Goal: Task Accomplishment & Management: Use online tool/utility

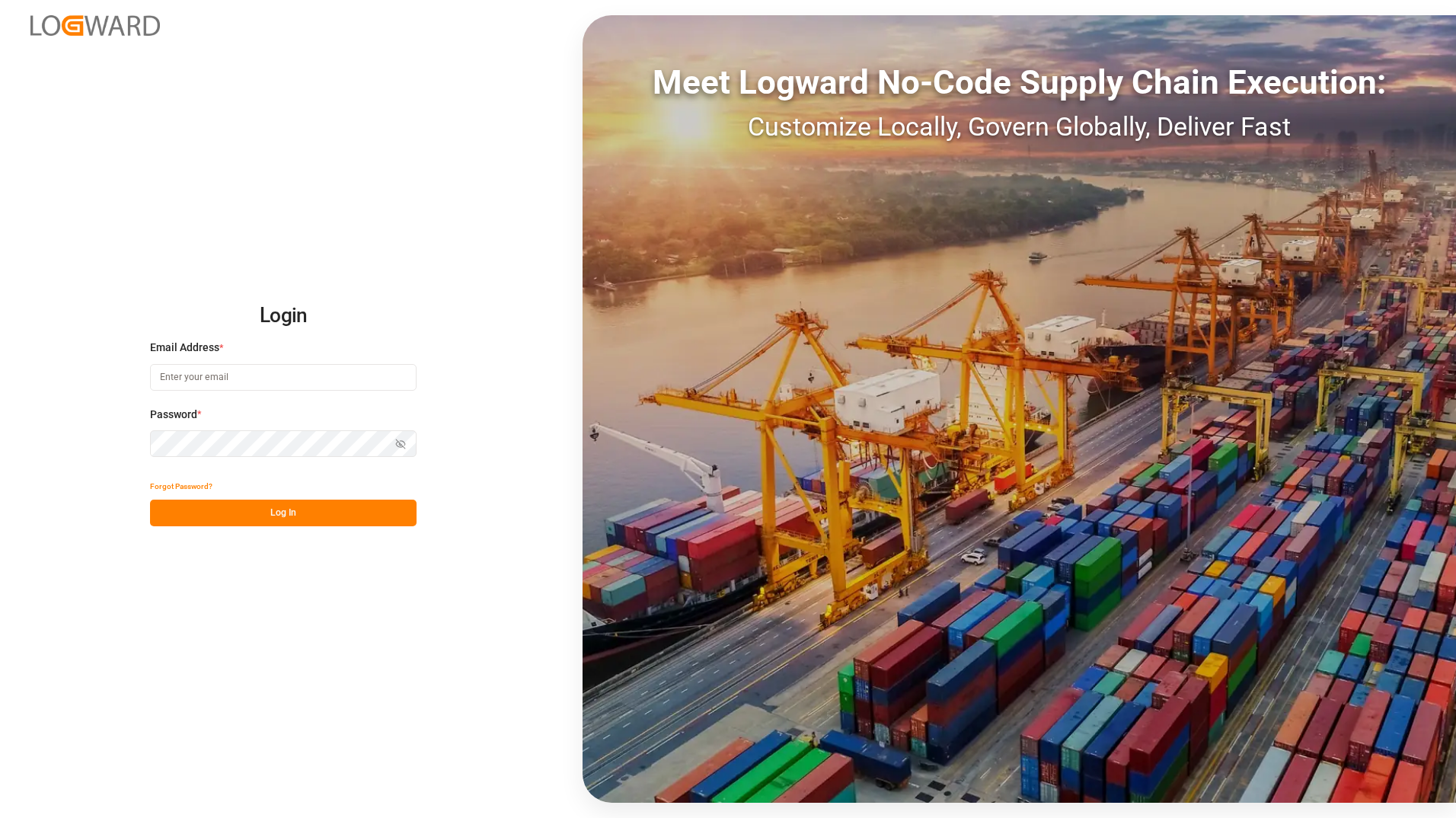
click at [182, 371] on input at bounding box center [283, 377] width 266 height 27
type input "[PERSON_NAME][EMAIL_ADDRESS][DOMAIN_NAME]"
click at [287, 516] on button "Log In" at bounding box center [283, 513] width 266 height 27
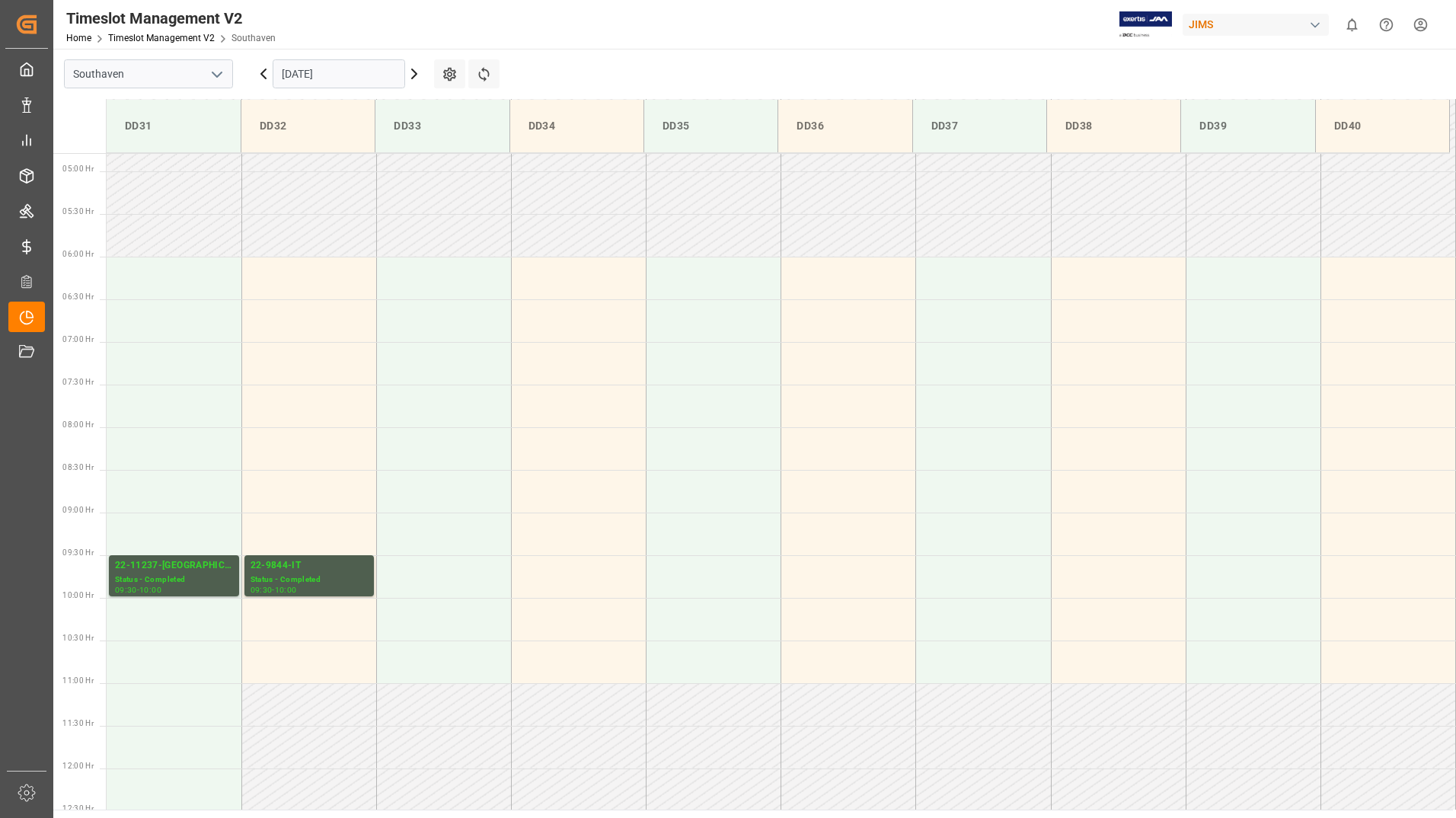
scroll to position [417, 0]
click at [342, 74] on input "[DATE]" at bounding box center [339, 74] width 132 height 29
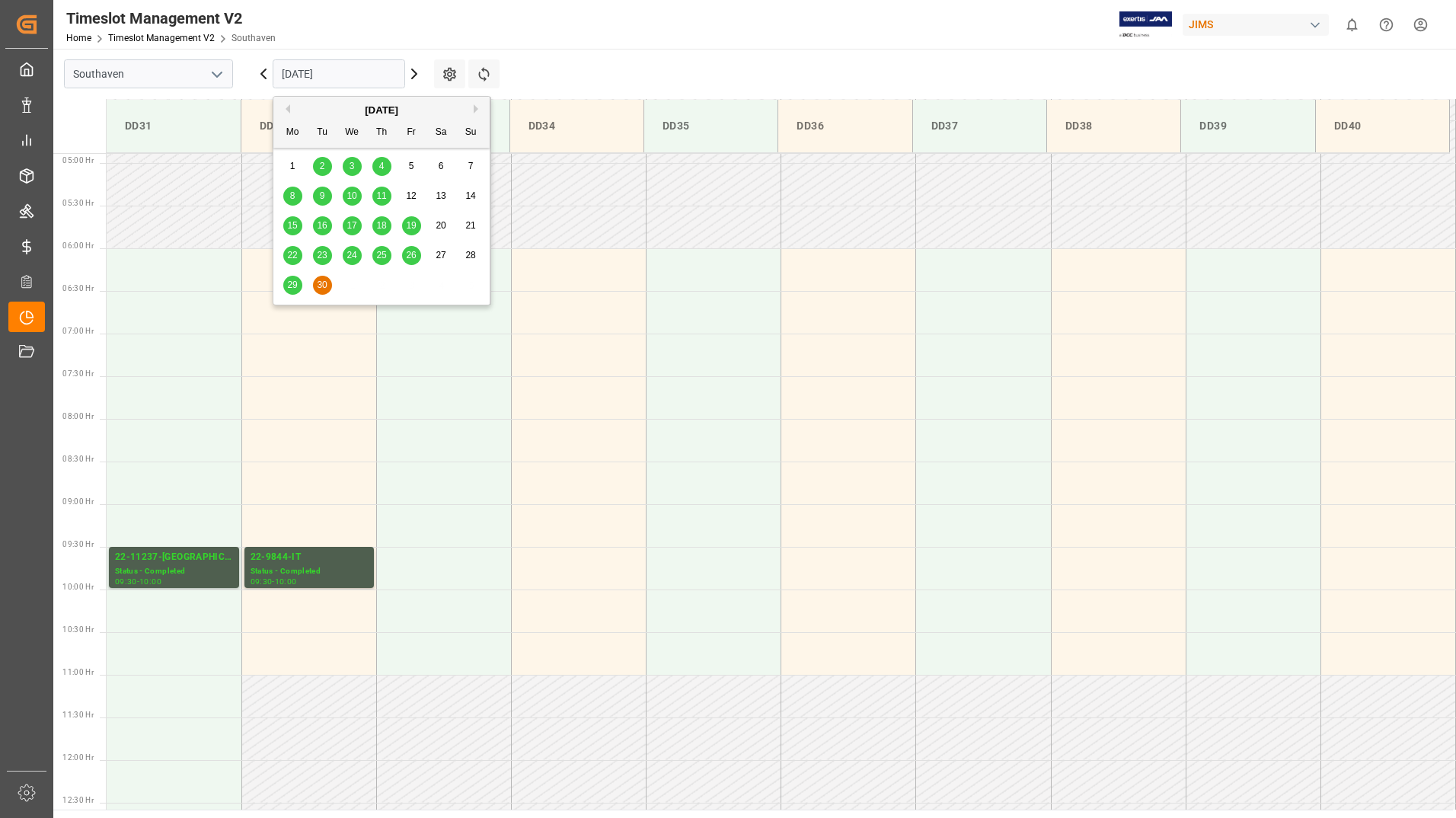
click at [475, 110] on button "Next Month" at bounding box center [478, 108] width 9 height 9
click at [292, 197] on span "6" at bounding box center [292, 195] width 6 height 10
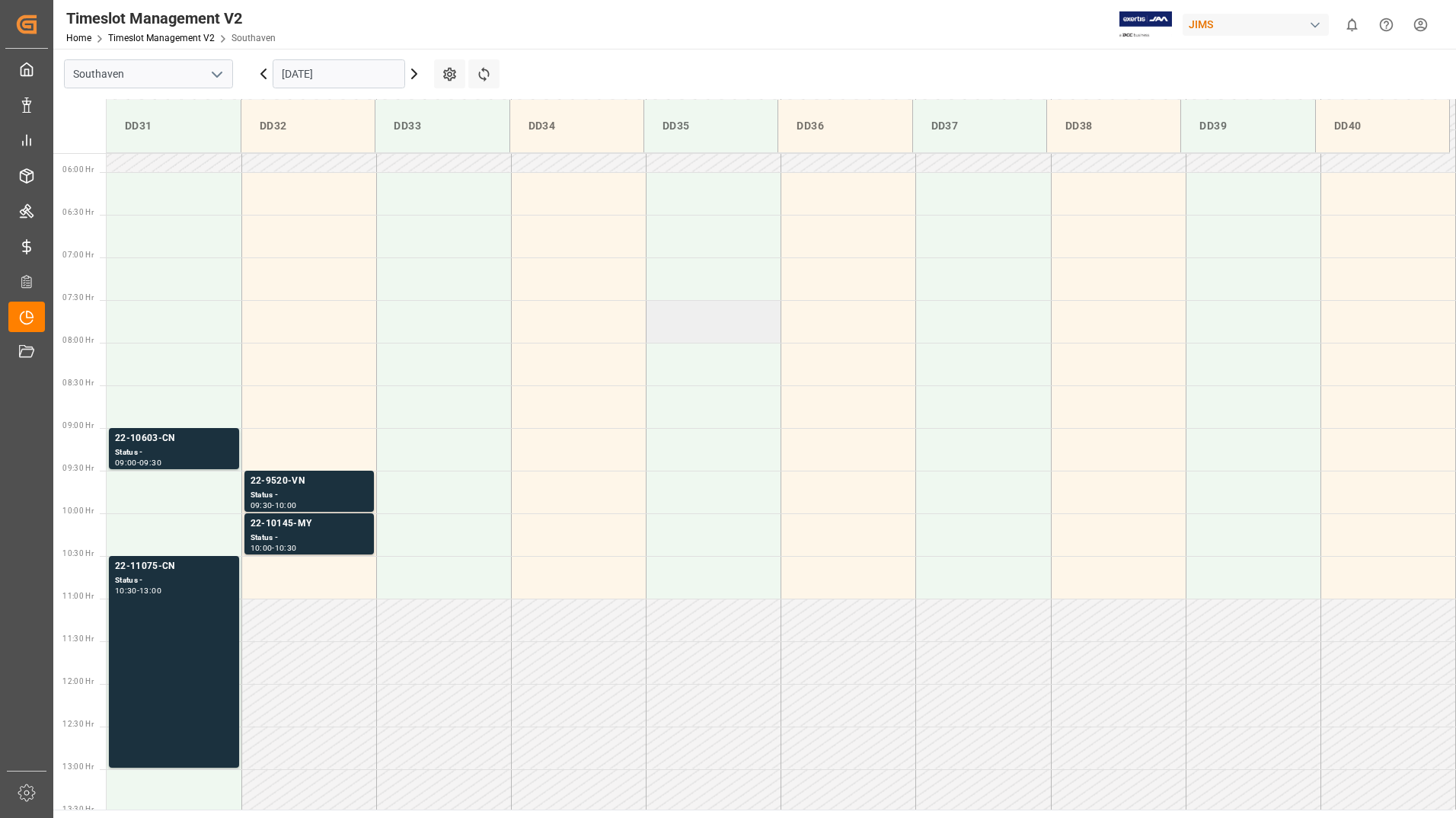
scroll to position [569, 0]
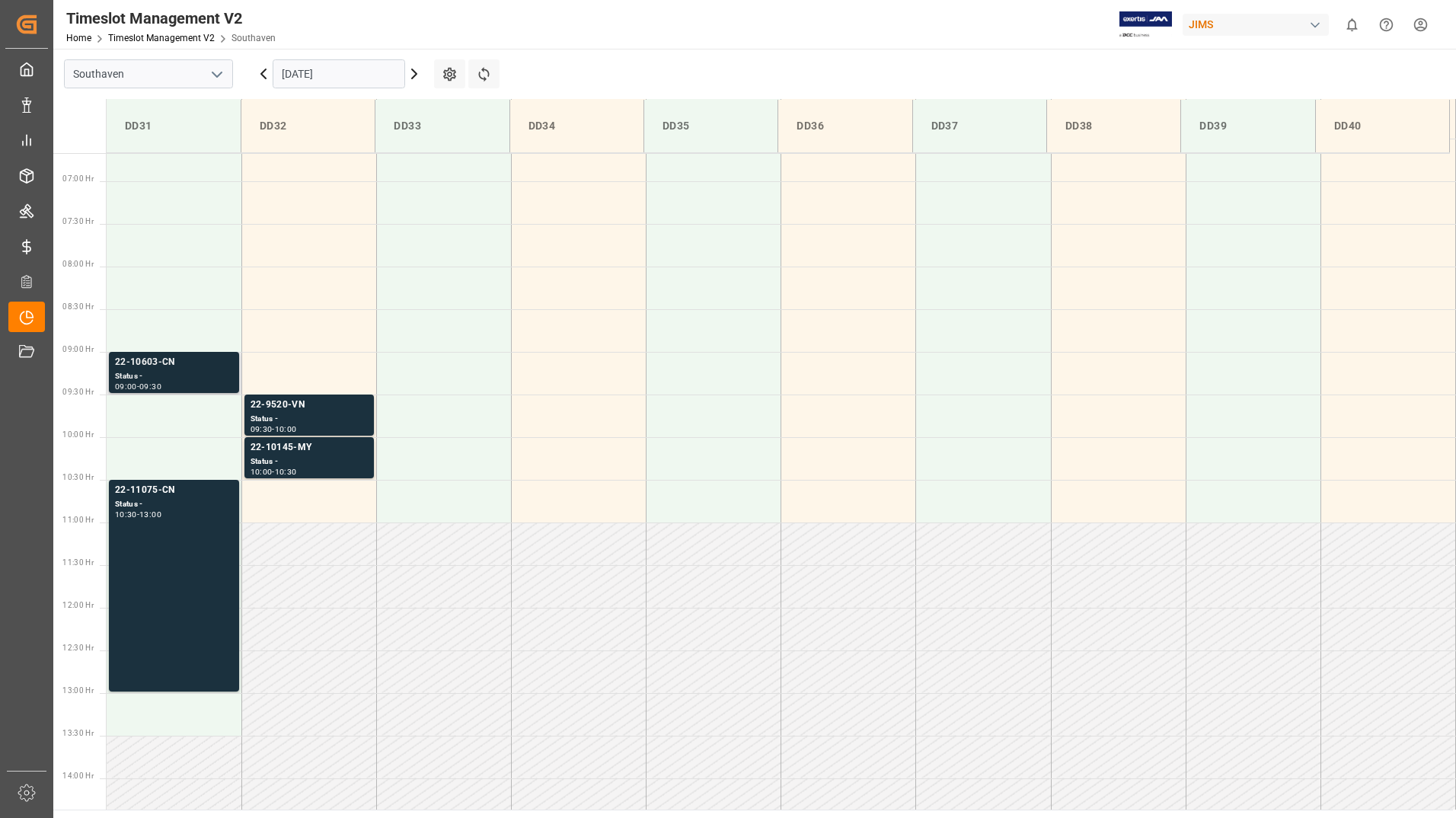
click at [205, 374] on div "Status -" at bounding box center [174, 376] width 118 height 13
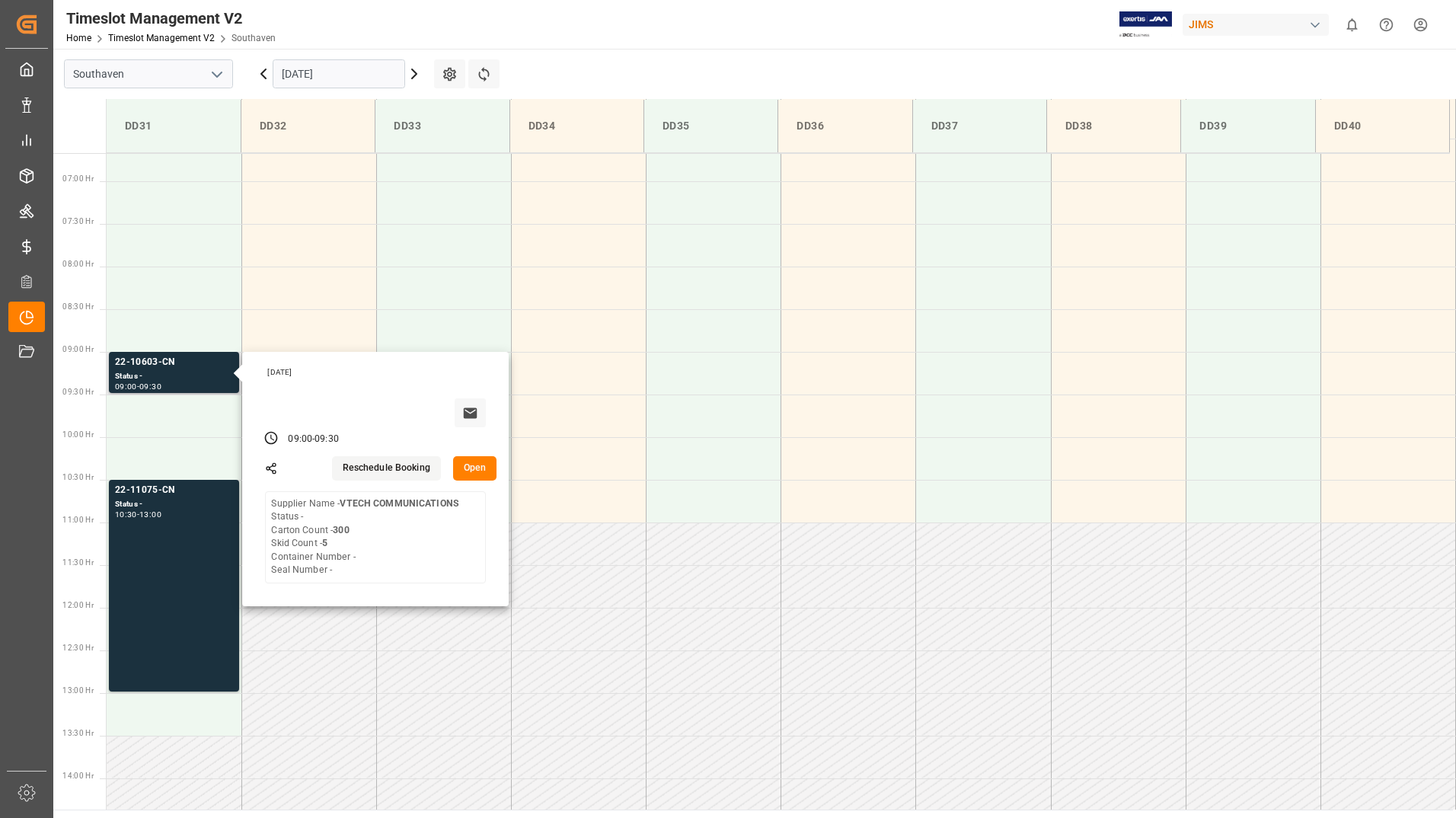
click at [483, 470] on button "Open" at bounding box center [475, 468] width 44 height 24
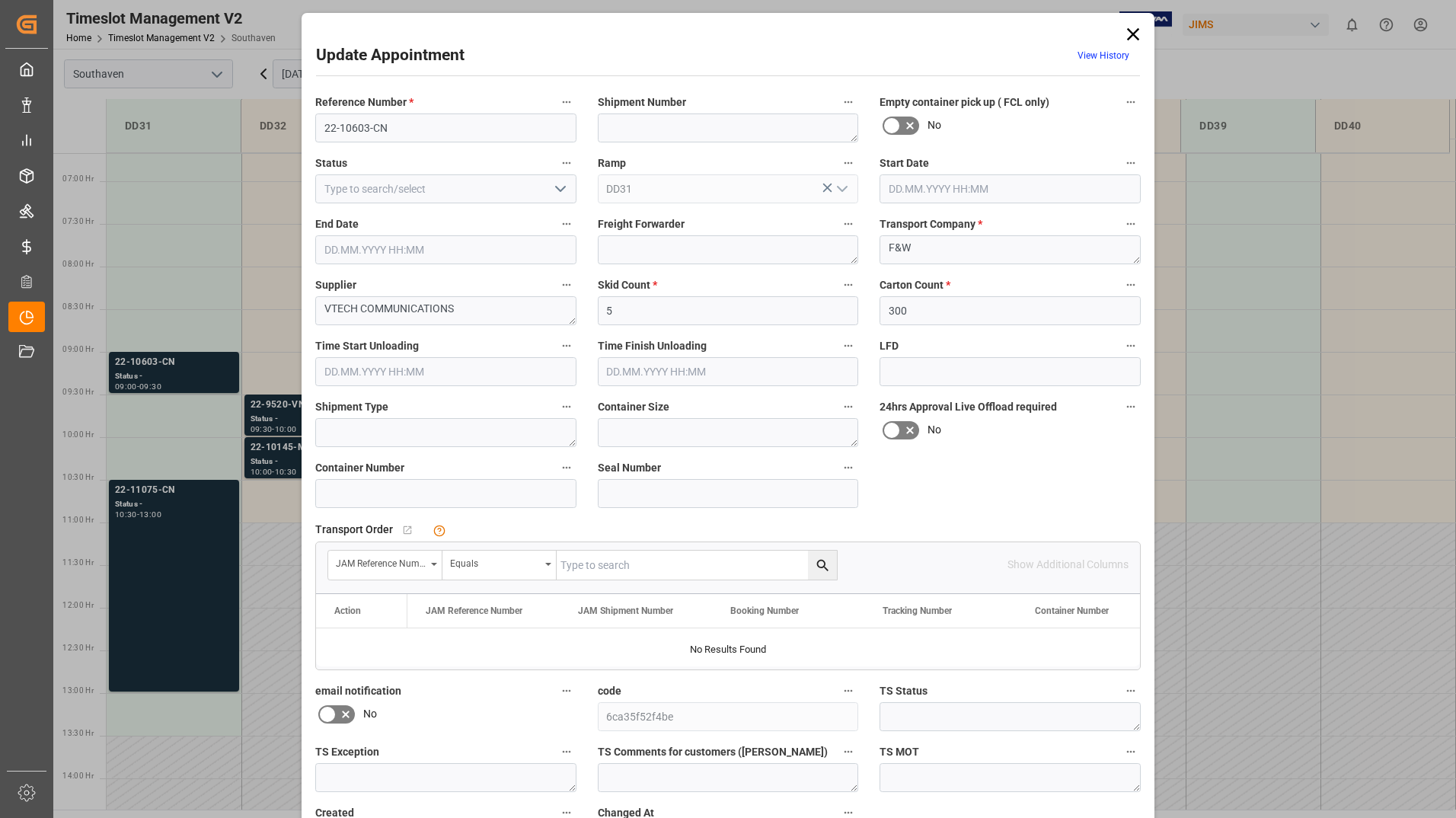
type input "[DATE] 09:00"
type input "[DATE] 09:30"
type input "[DATE] 17:48"
click at [1131, 32] on icon at bounding box center [1132, 34] width 21 height 21
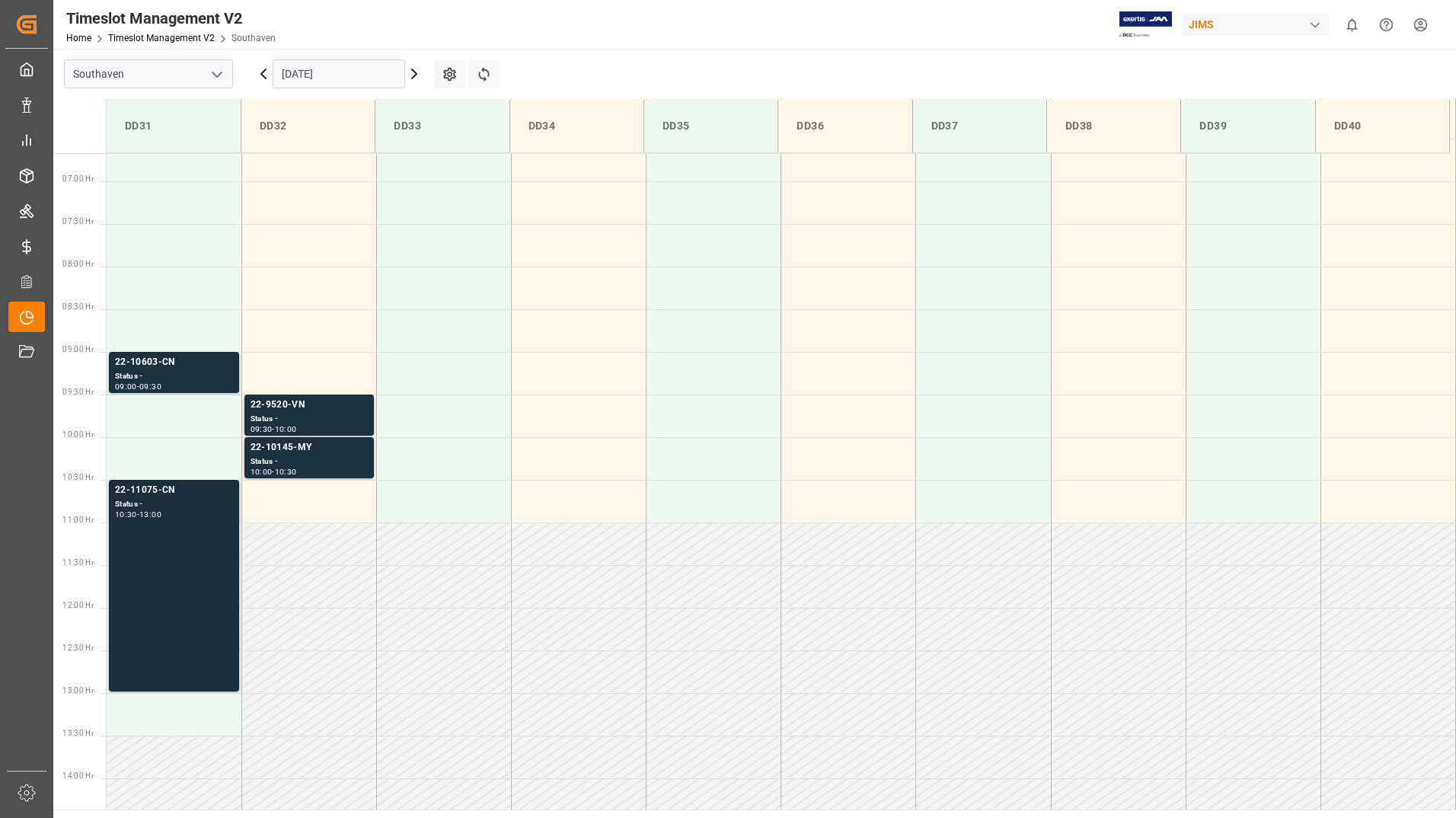
click at [174, 552] on div "22-11075-CN Status - 10:30 - 13:00" at bounding box center [174, 585] width 118 height 206
click at [328, 414] on div "Status -" at bounding box center [308, 419] width 117 height 13
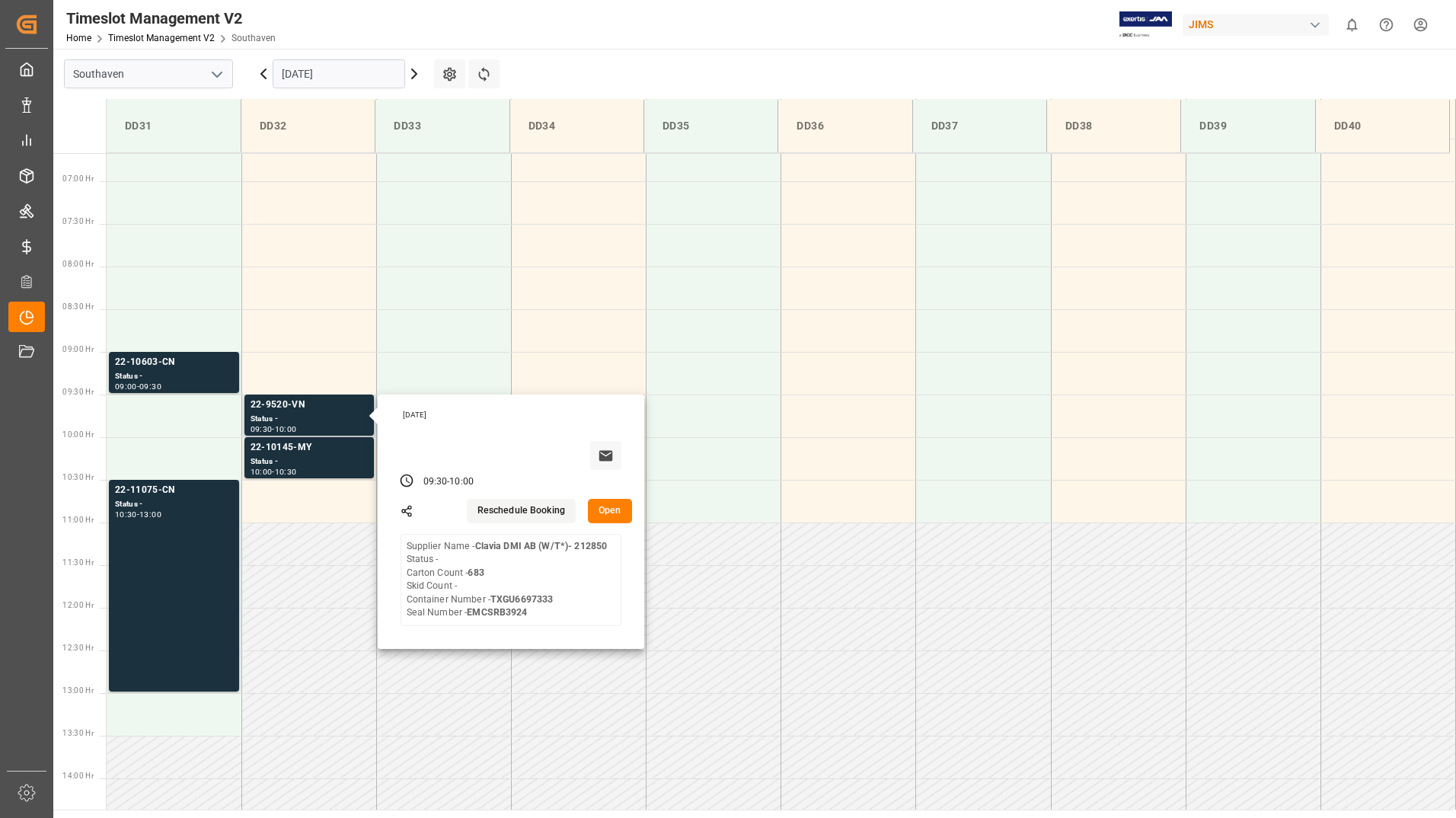
click at [615, 511] on button "Open" at bounding box center [609, 511] width 44 height 24
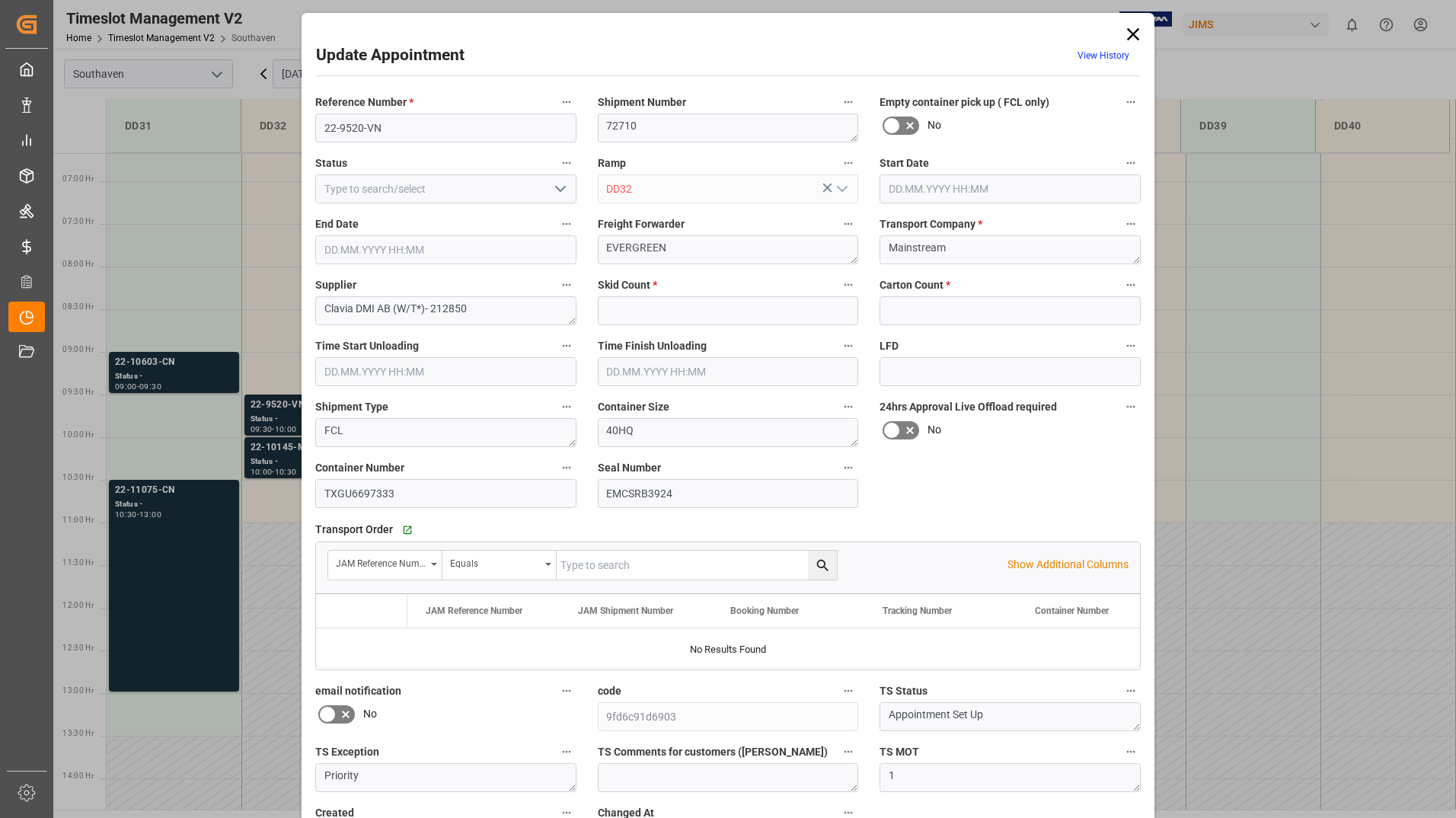
type input "0"
type input "683"
type input "[DATE] 09:30"
type input "[DATE] 10:00"
type input "[DATE] 17:49"
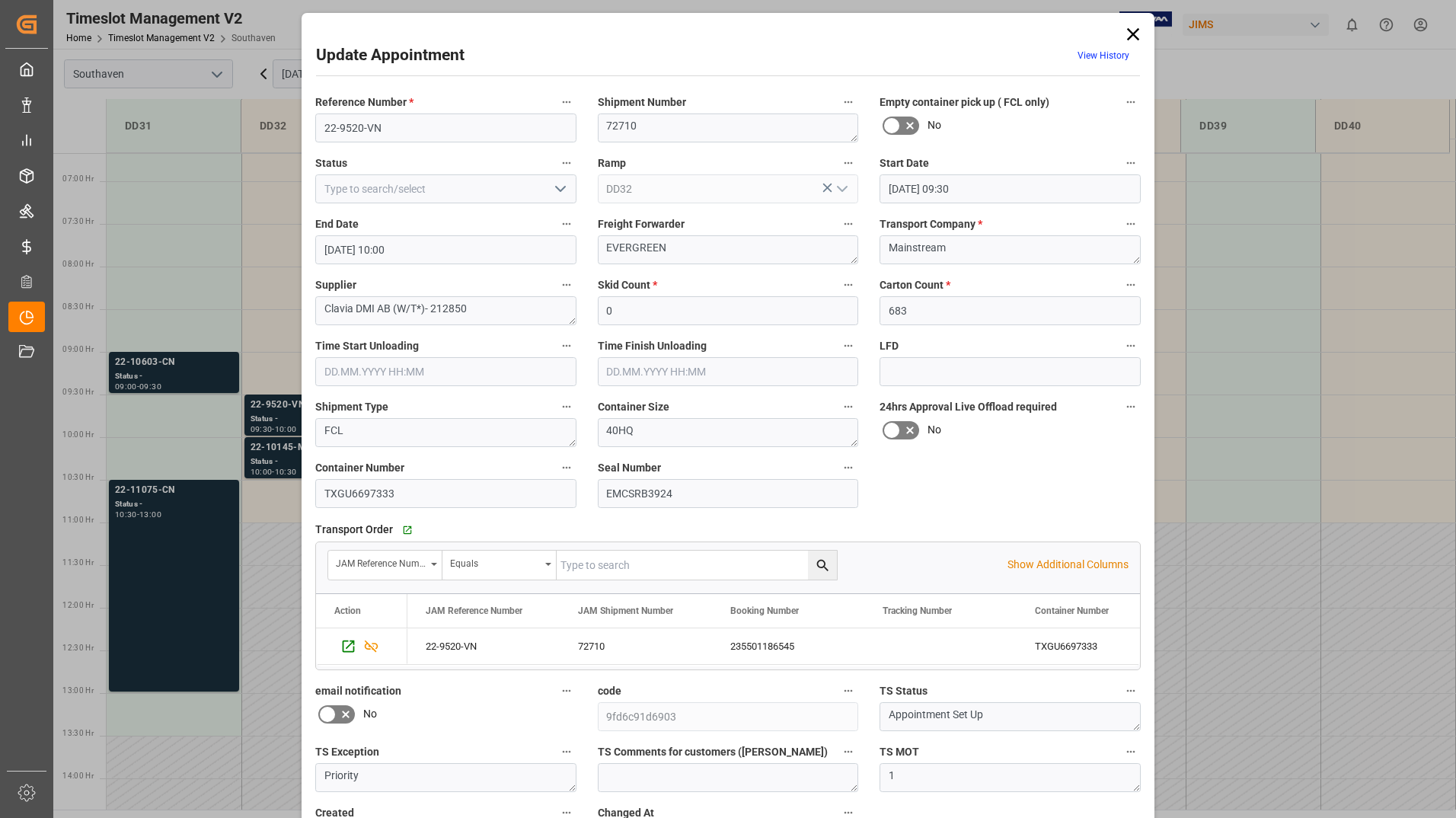
click at [1132, 31] on icon at bounding box center [1132, 34] width 21 height 21
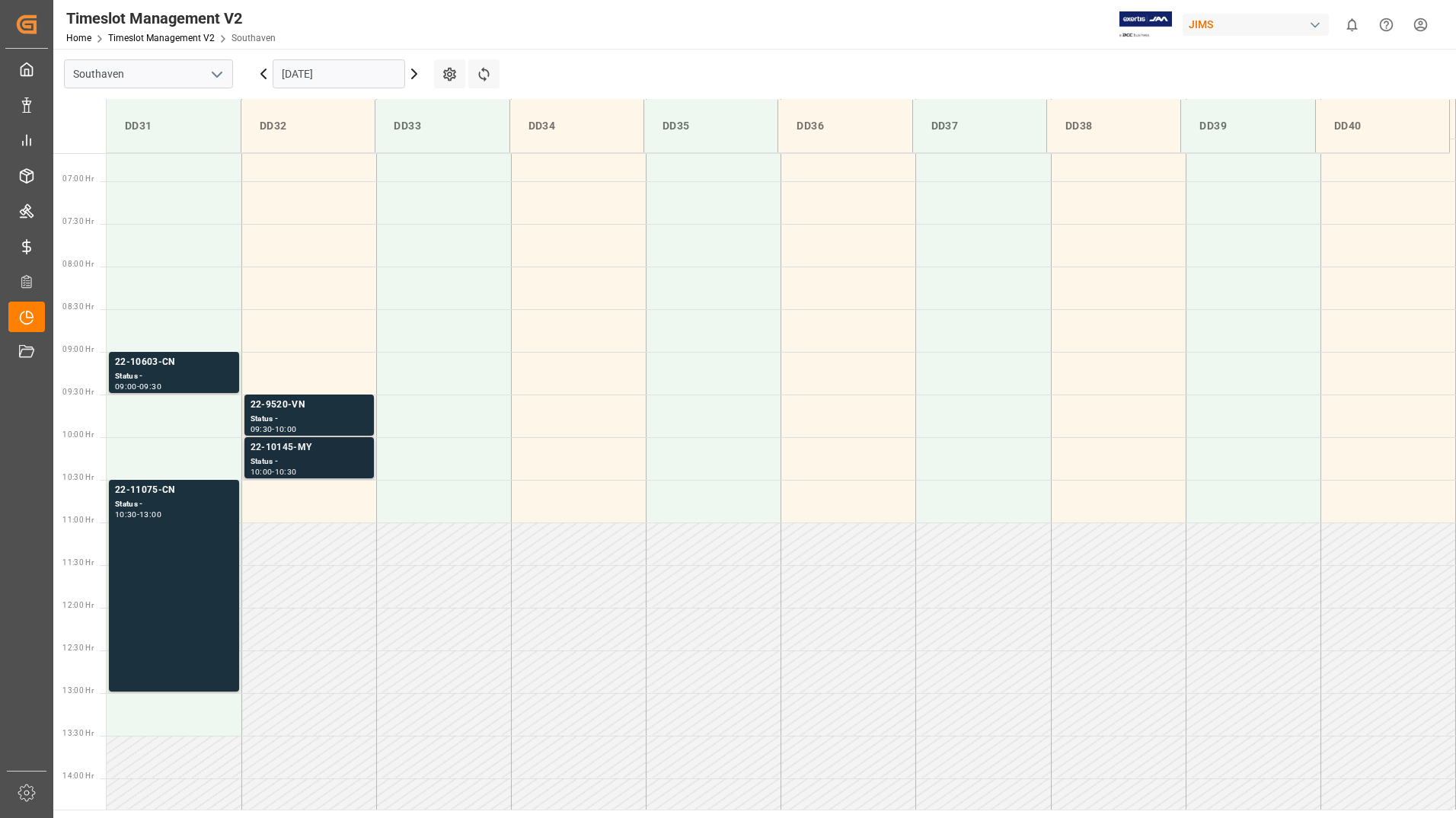
click at [341, 459] on div "Status -" at bounding box center [308, 462] width 117 height 13
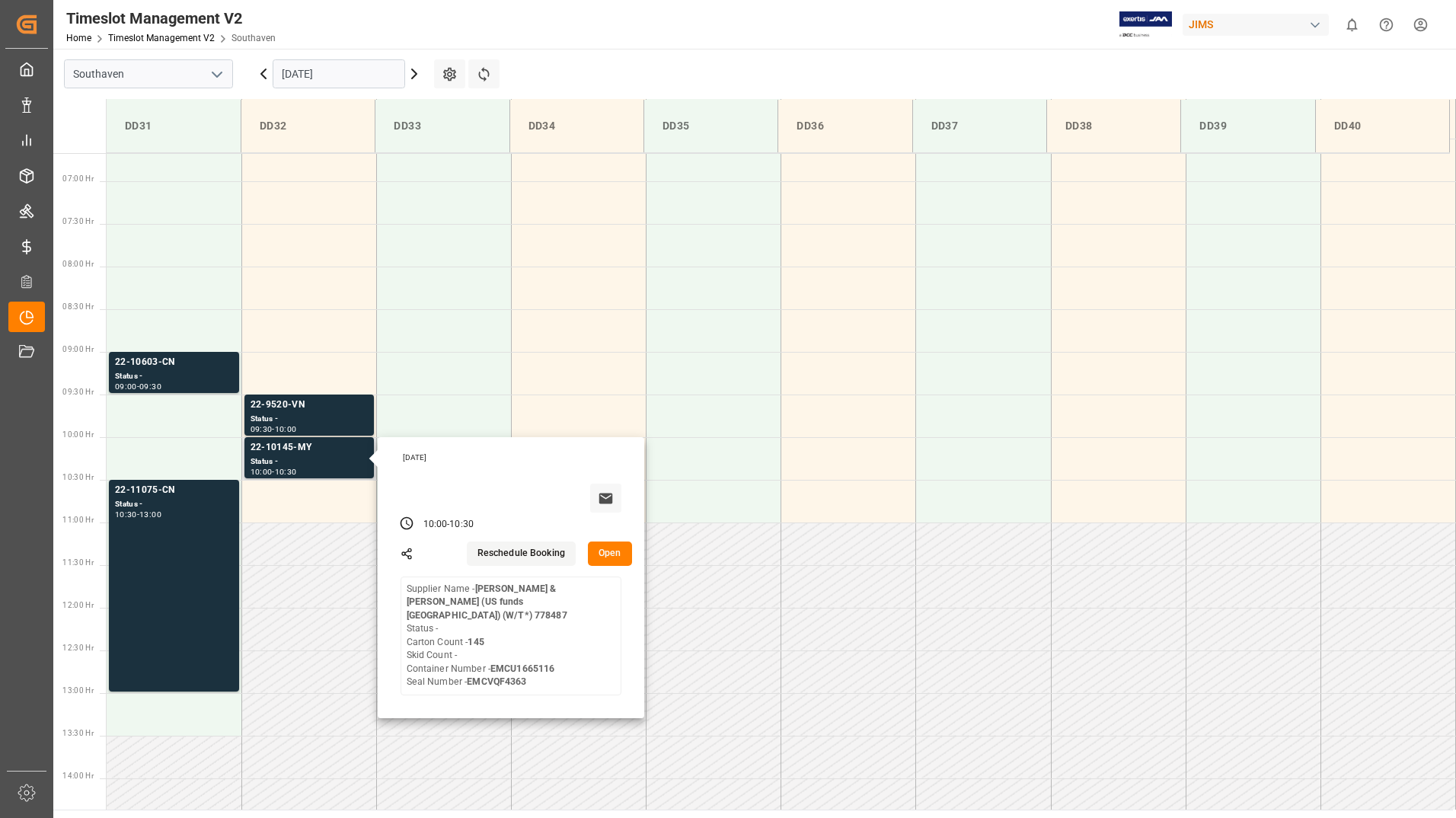
click at [611, 556] on button "Open" at bounding box center [609, 554] width 44 height 24
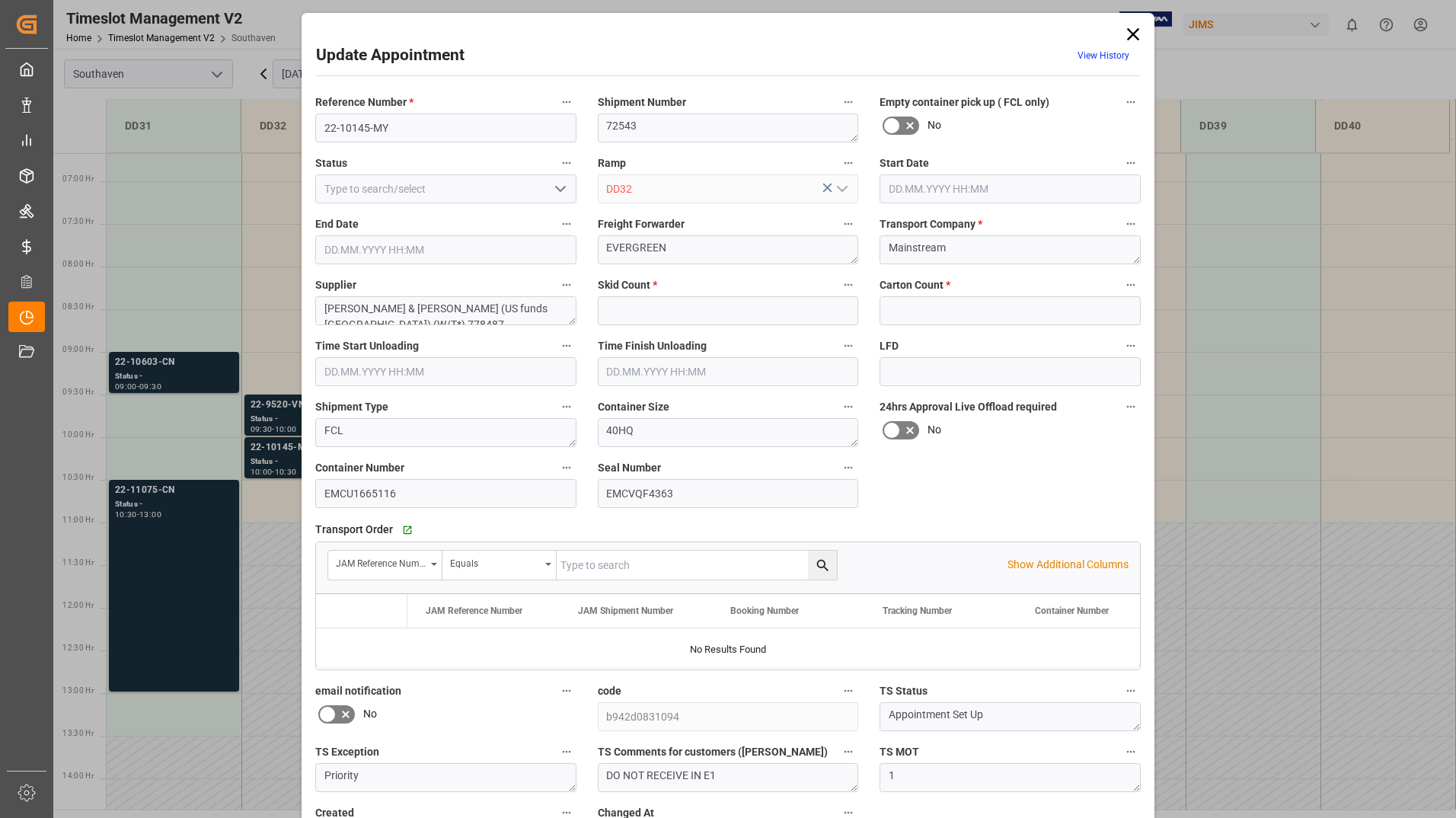
type input "0"
type input "145"
type input "[DATE] 10:00"
type input "[DATE] 10:30"
type input "[DATE] 17:46"
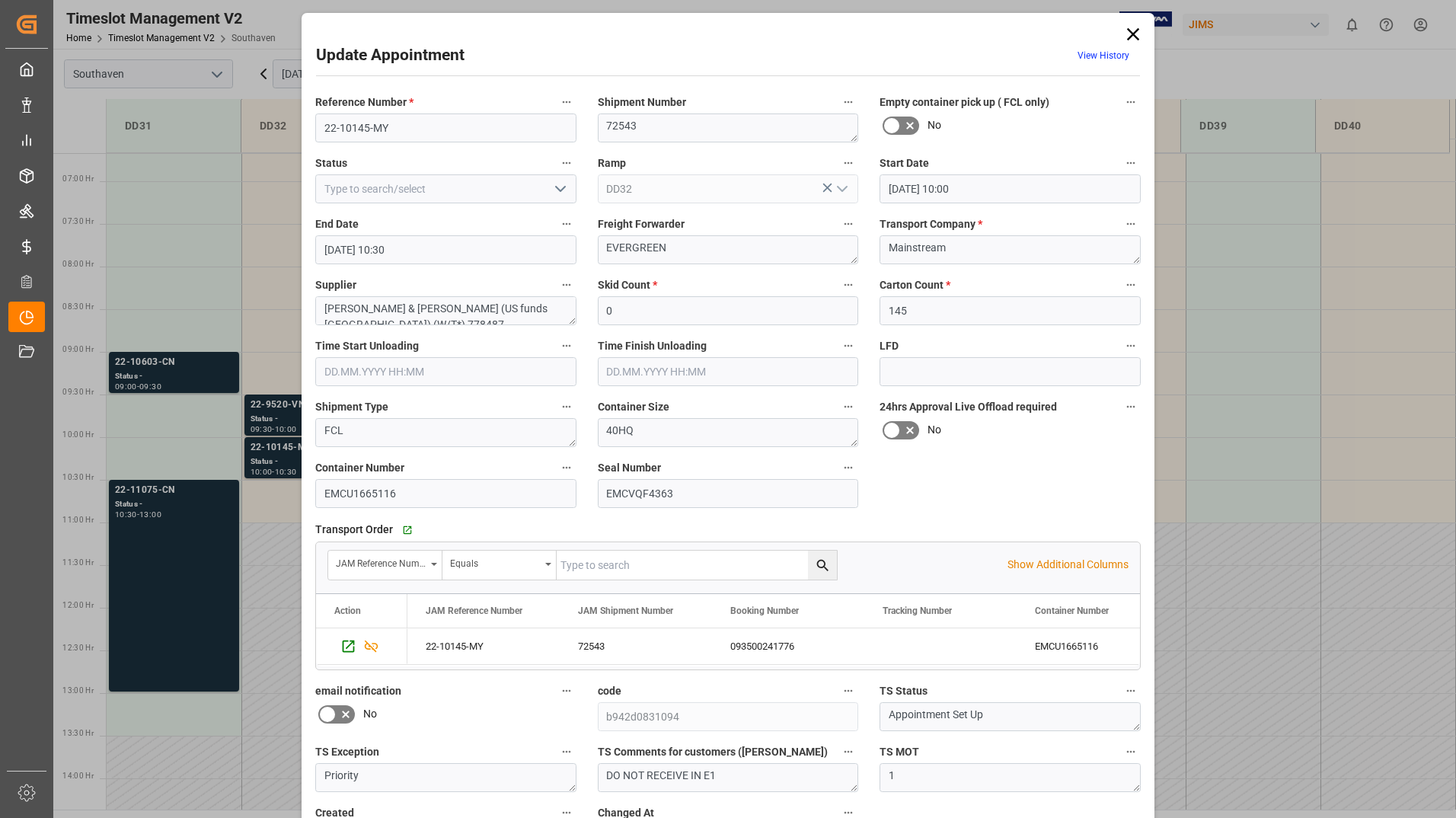
click at [1132, 31] on icon at bounding box center [1132, 34] width 21 height 21
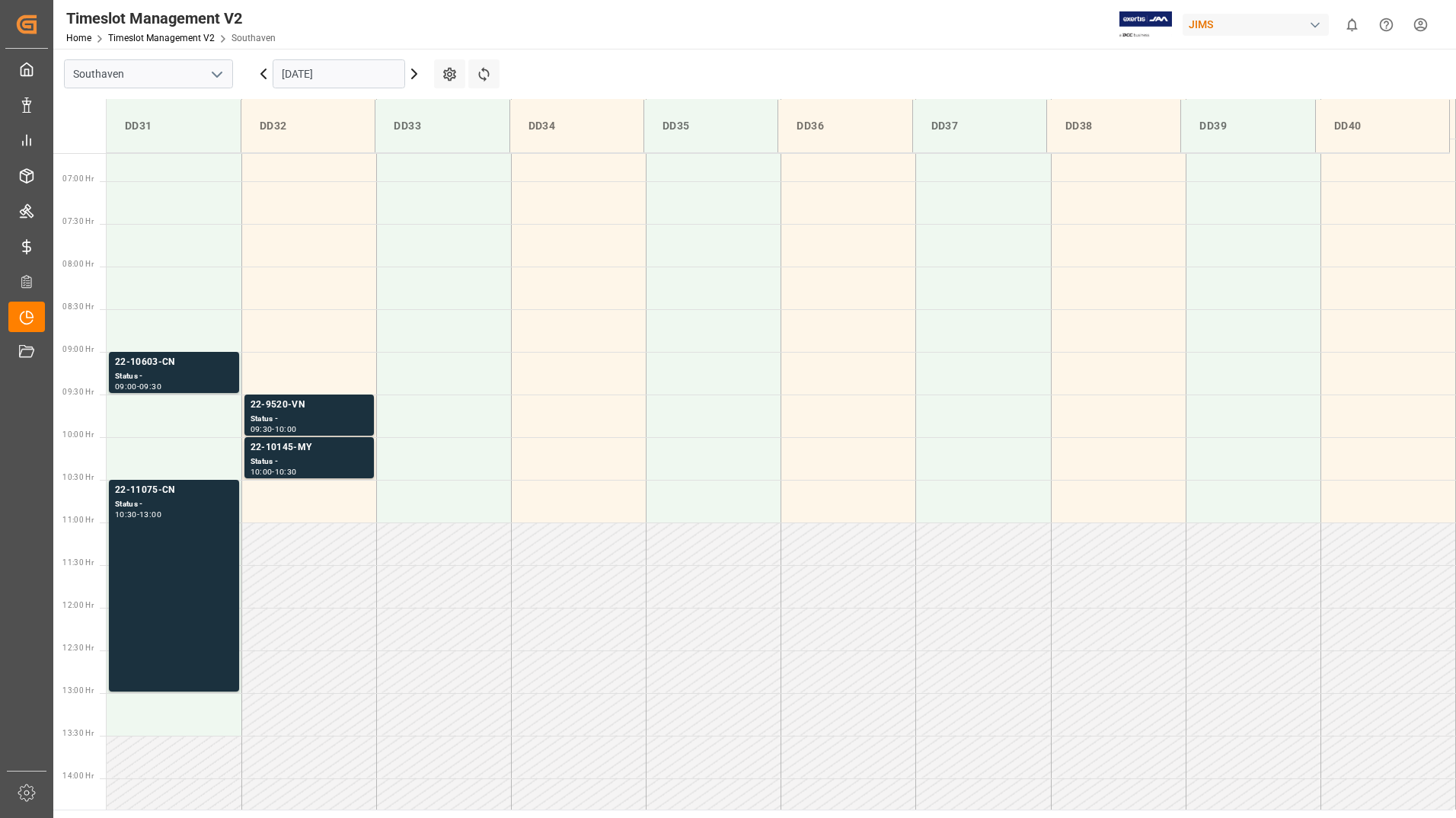
scroll to position [493, 0]
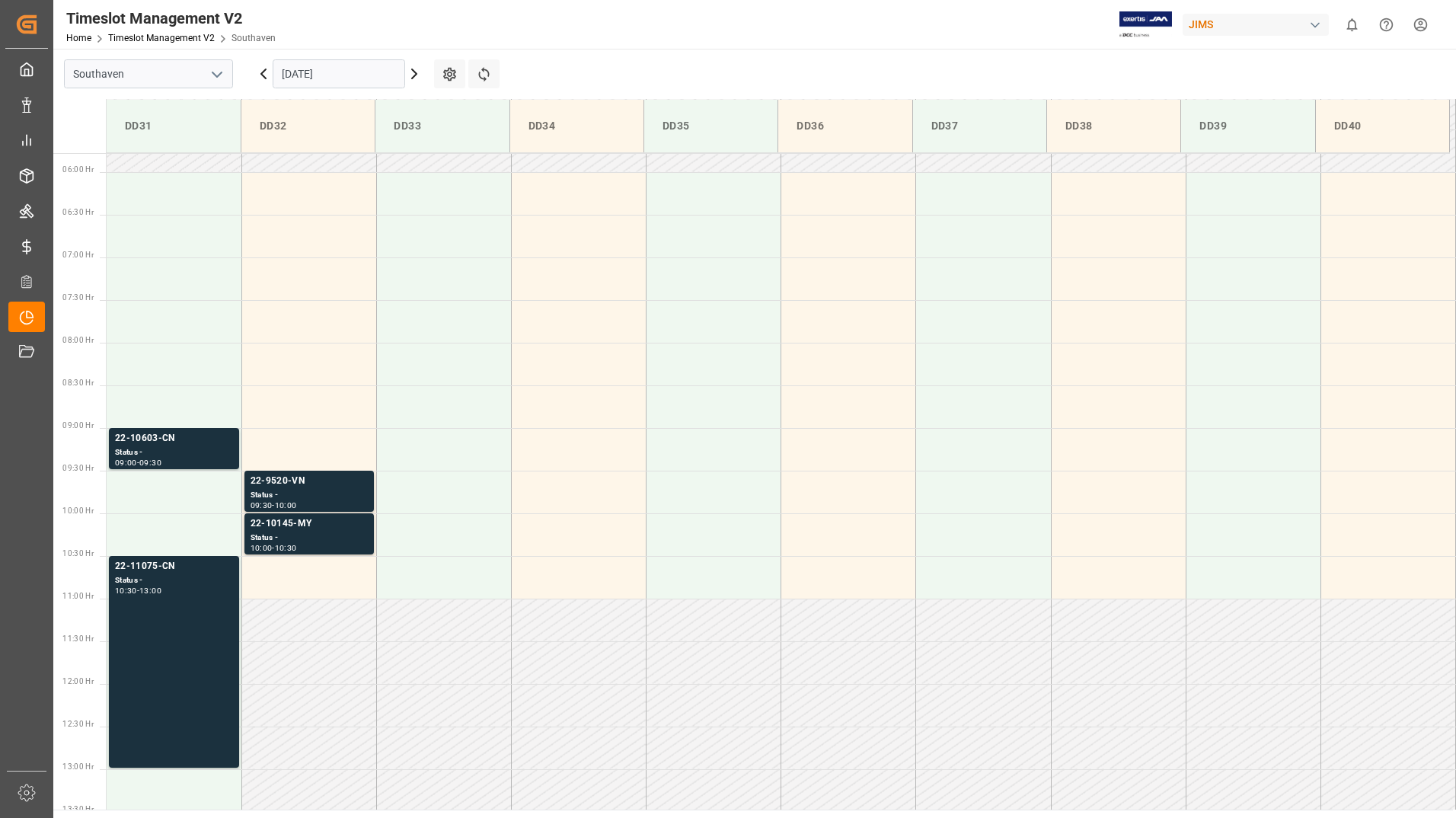
click at [416, 74] on icon at bounding box center [414, 73] width 5 height 9
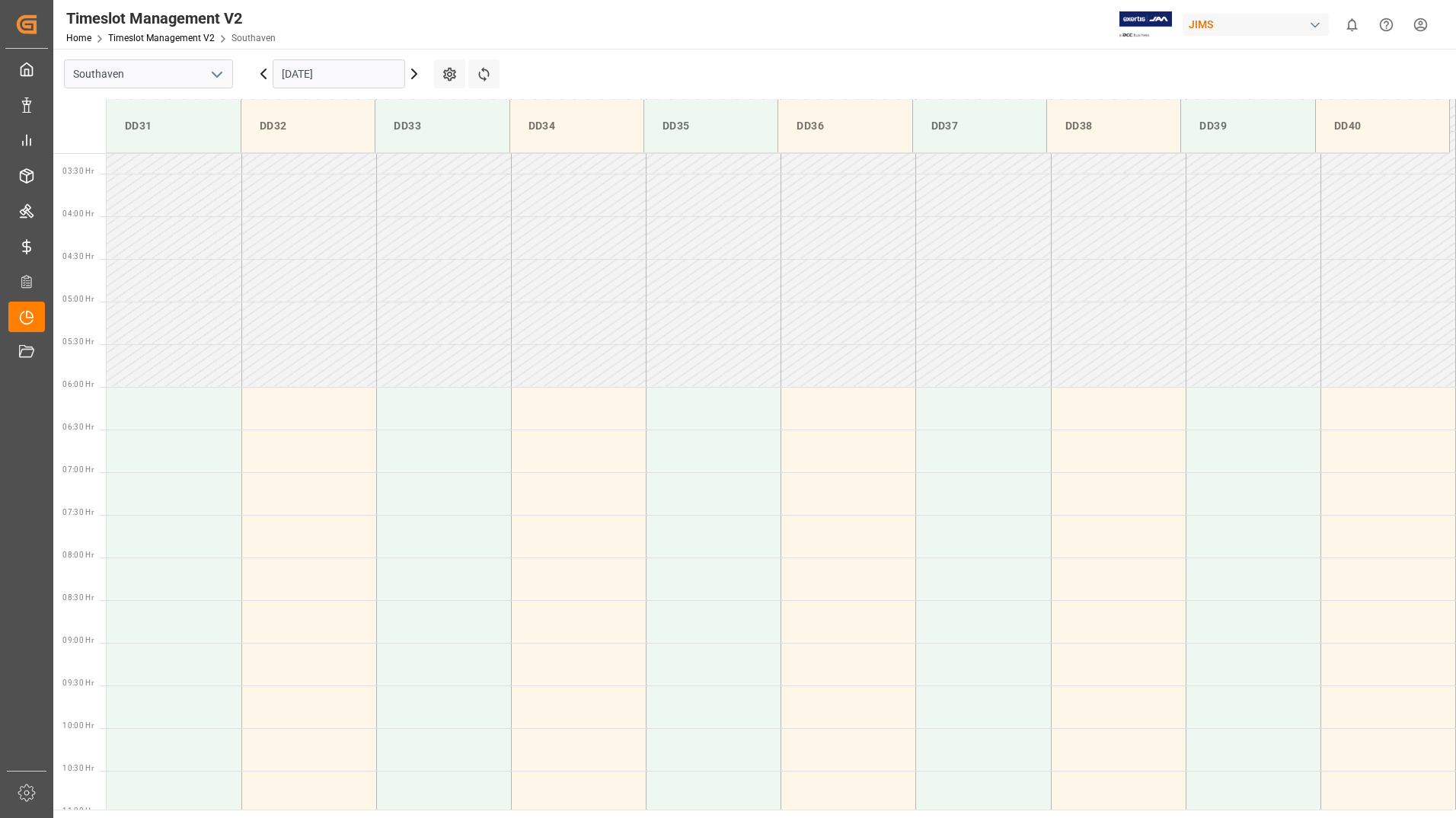
scroll to position [417, 0]
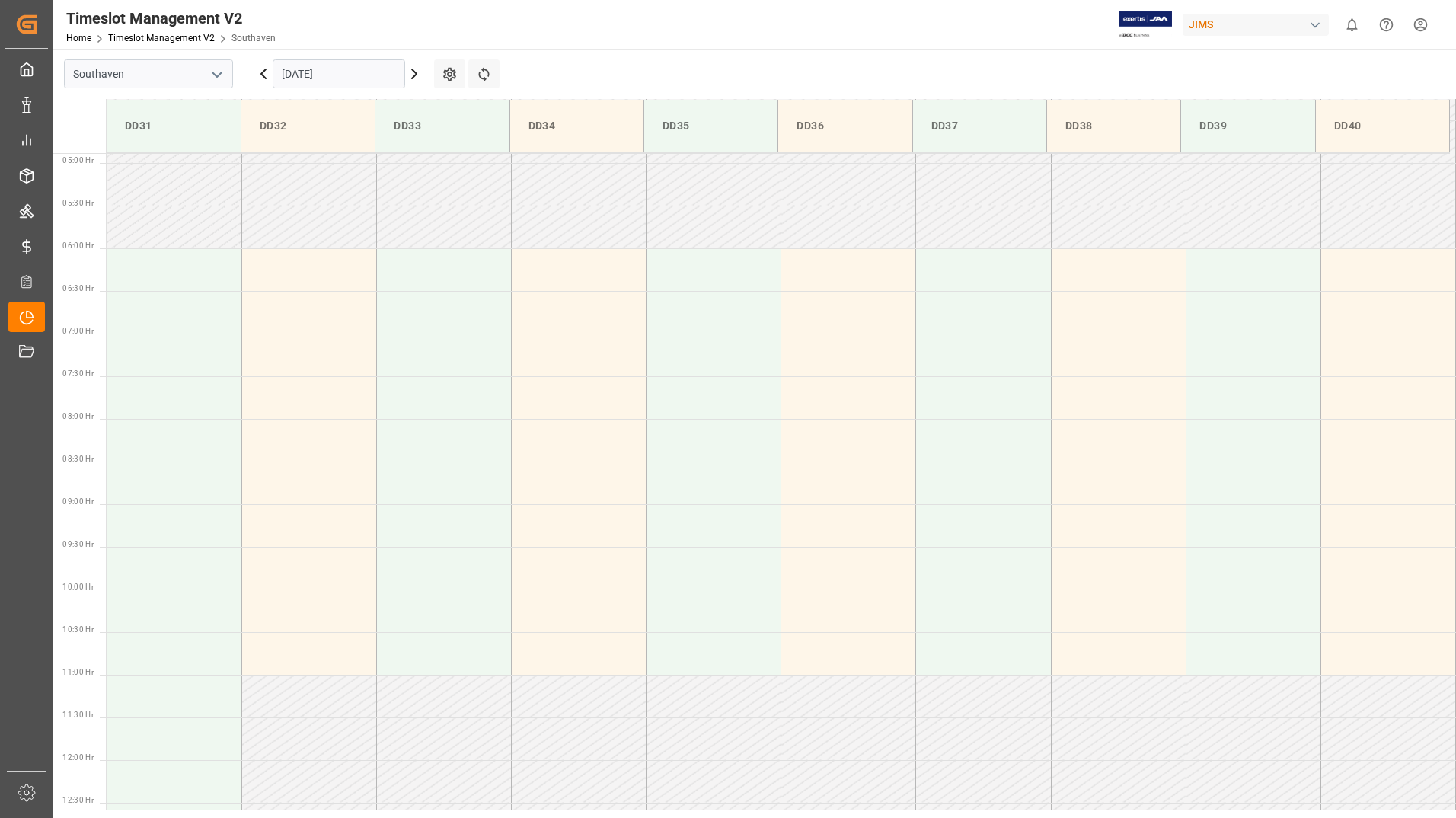
click at [416, 74] on icon at bounding box center [414, 73] width 5 height 9
click at [416, 74] on icon at bounding box center [414, 73] width 5 height 9
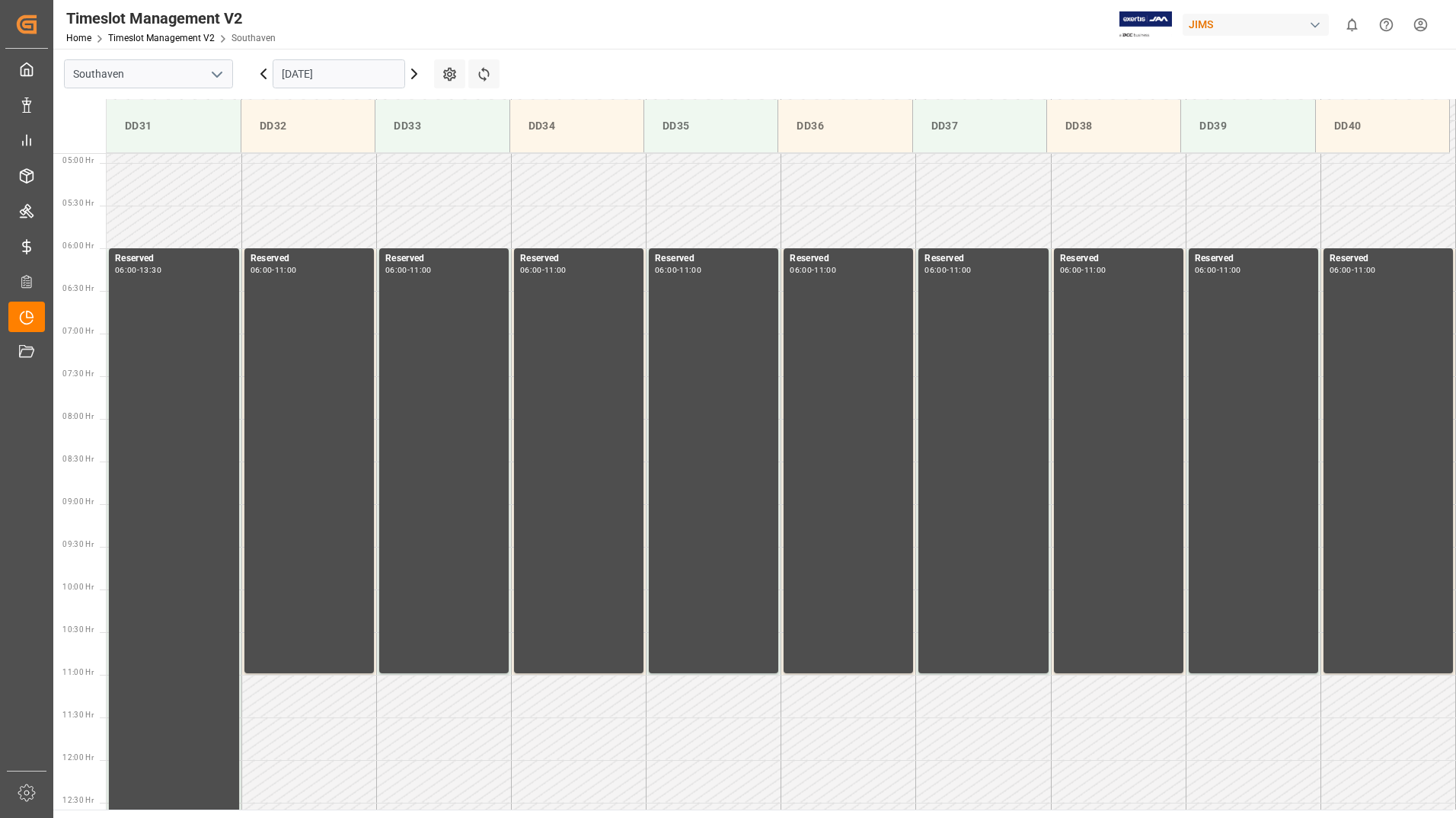
click at [264, 74] on icon at bounding box center [263, 73] width 19 height 19
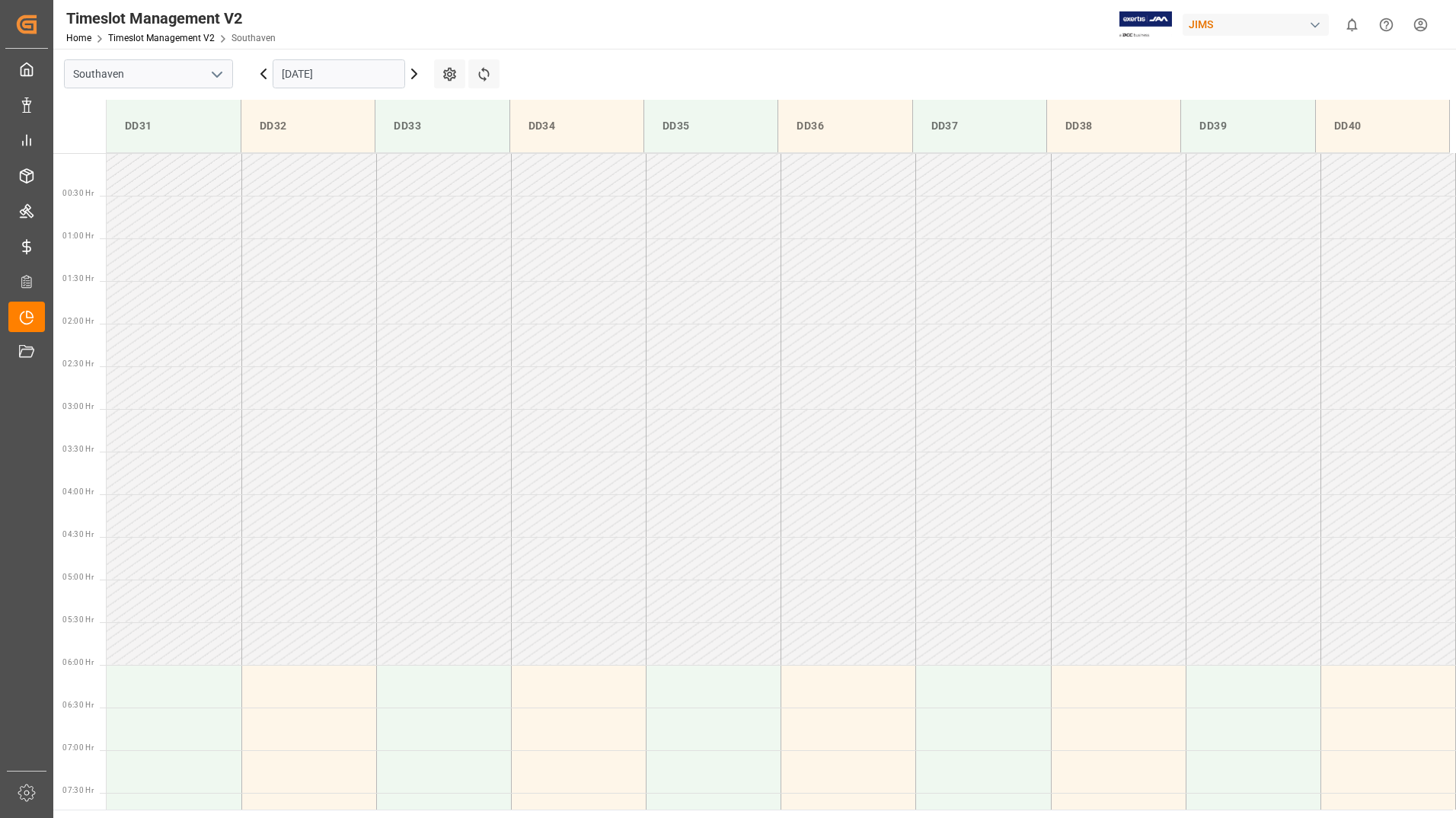
scroll to position [187, 0]
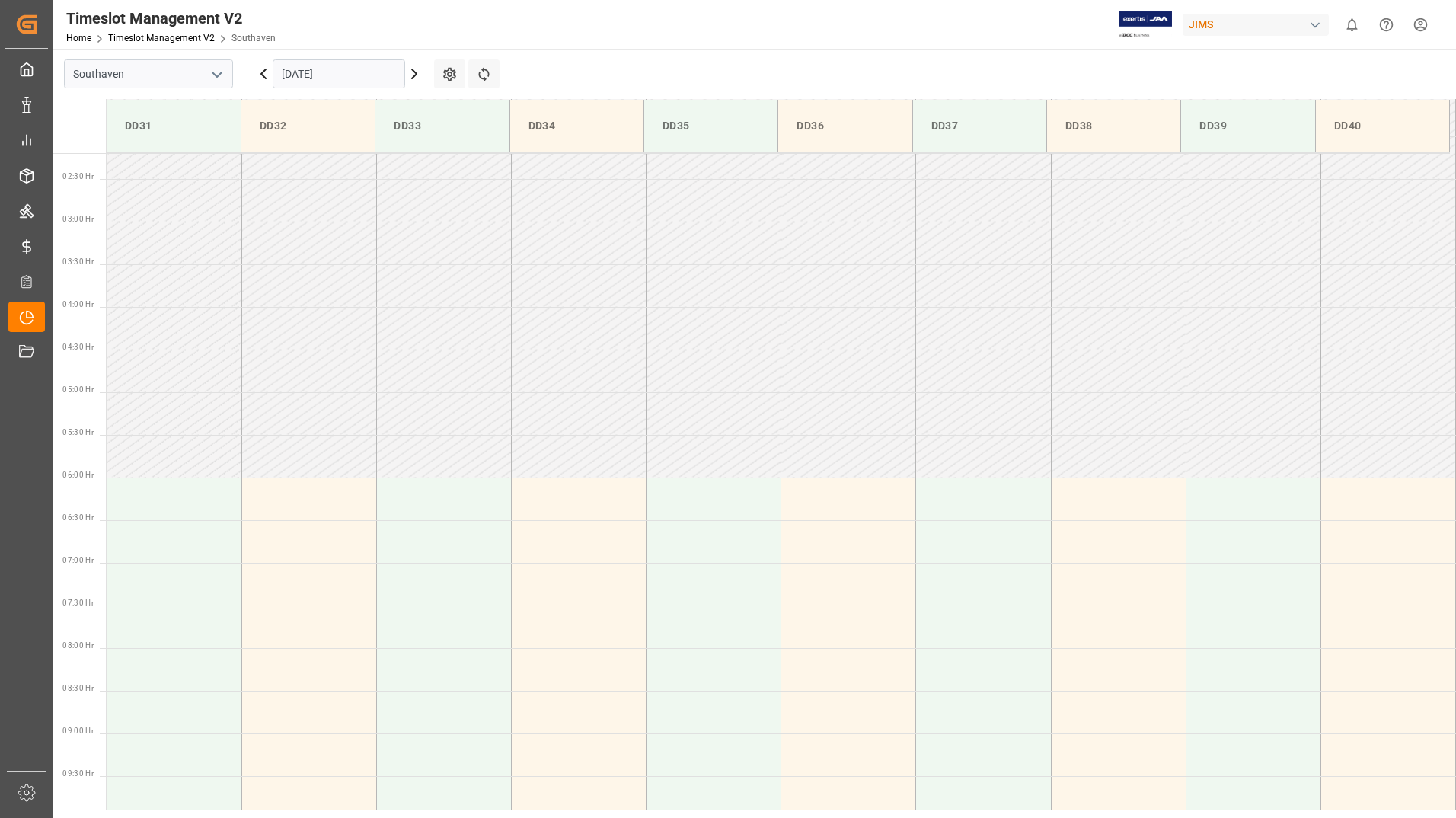
click at [264, 74] on icon at bounding box center [263, 73] width 19 height 19
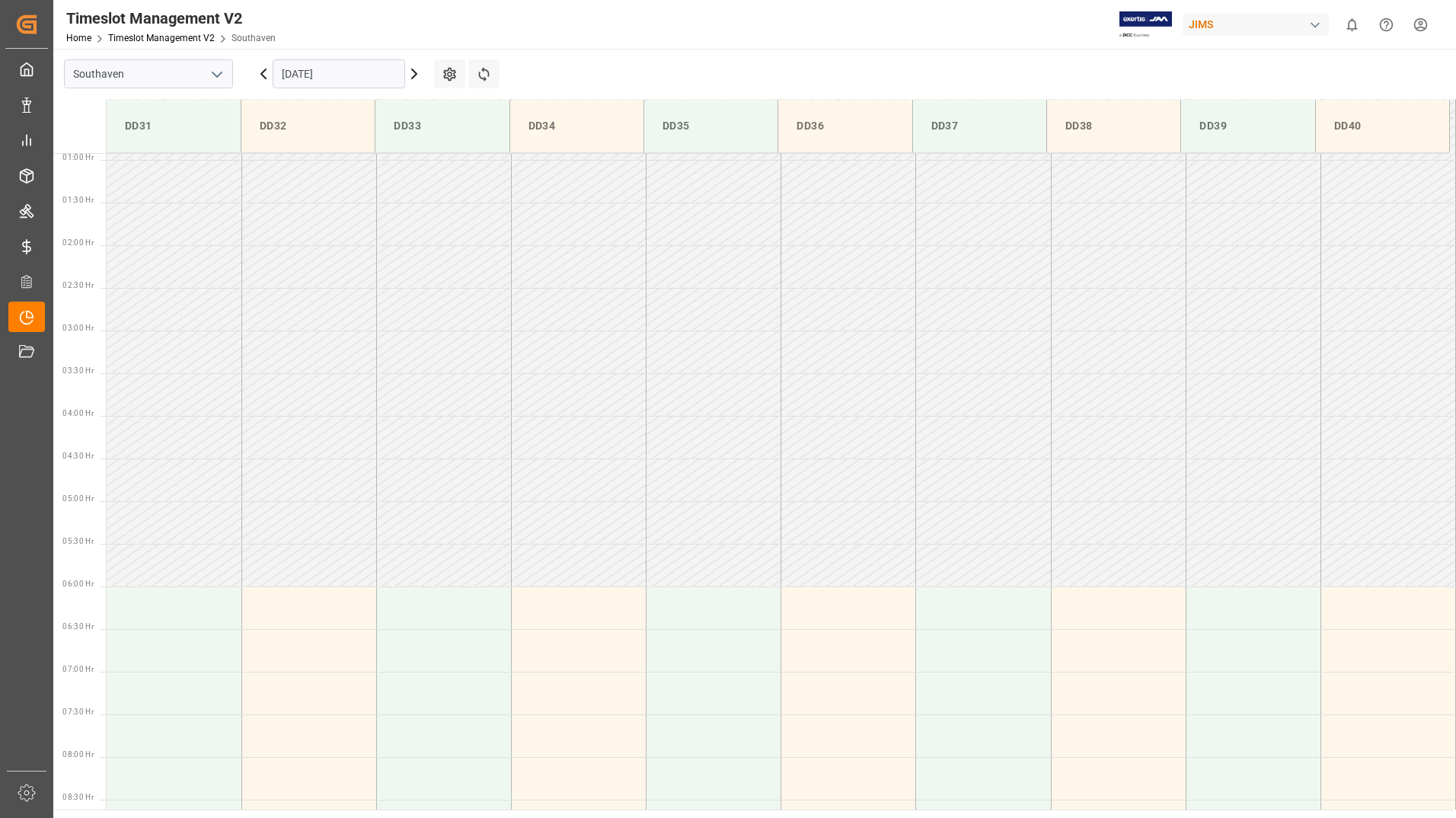
scroll to position [278, 0]
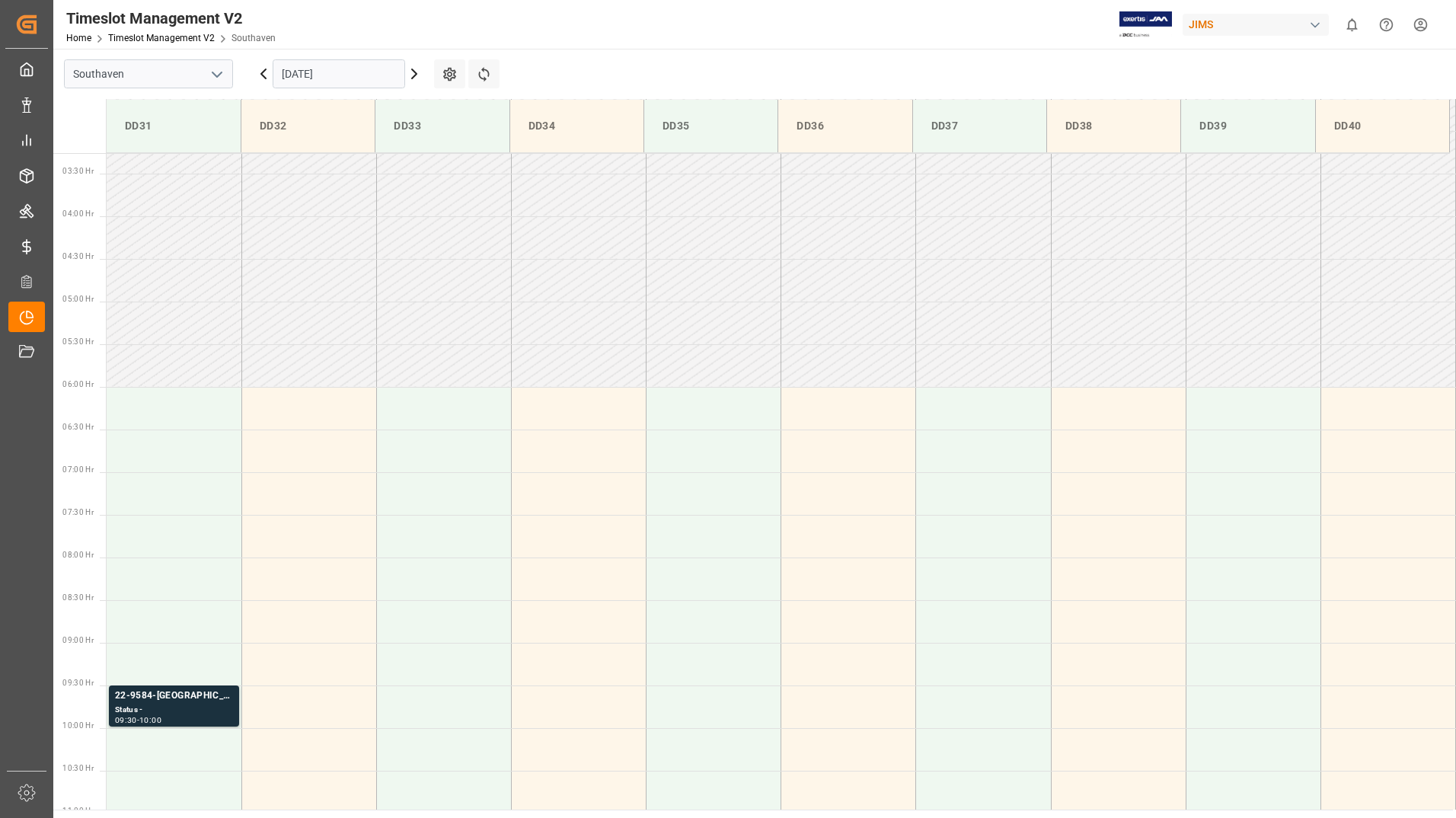
click at [264, 74] on icon at bounding box center [263, 73] width 19 height 19
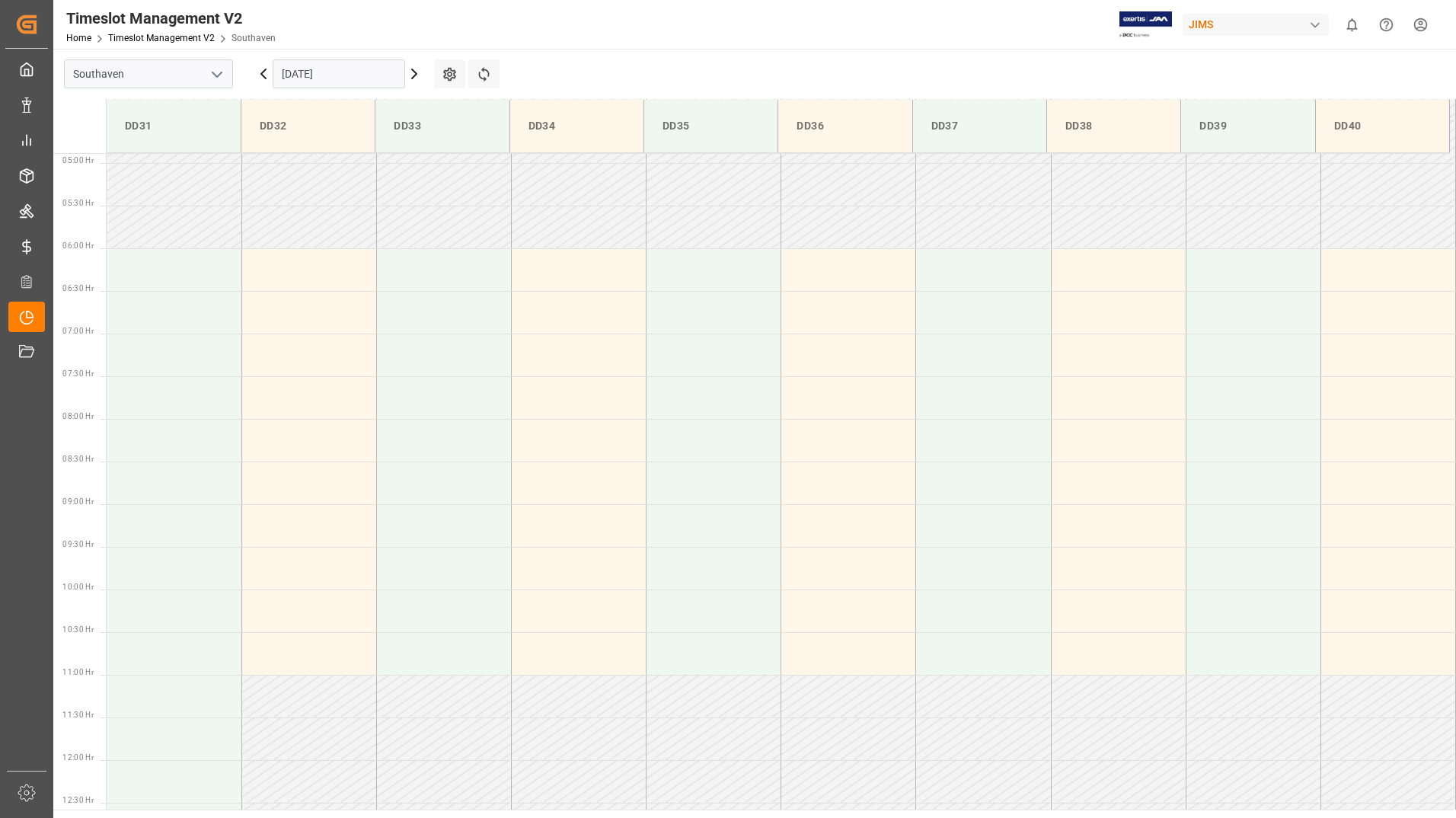
click at [264, 74] on icon at bounding box center [263, 73] width 19 height 19
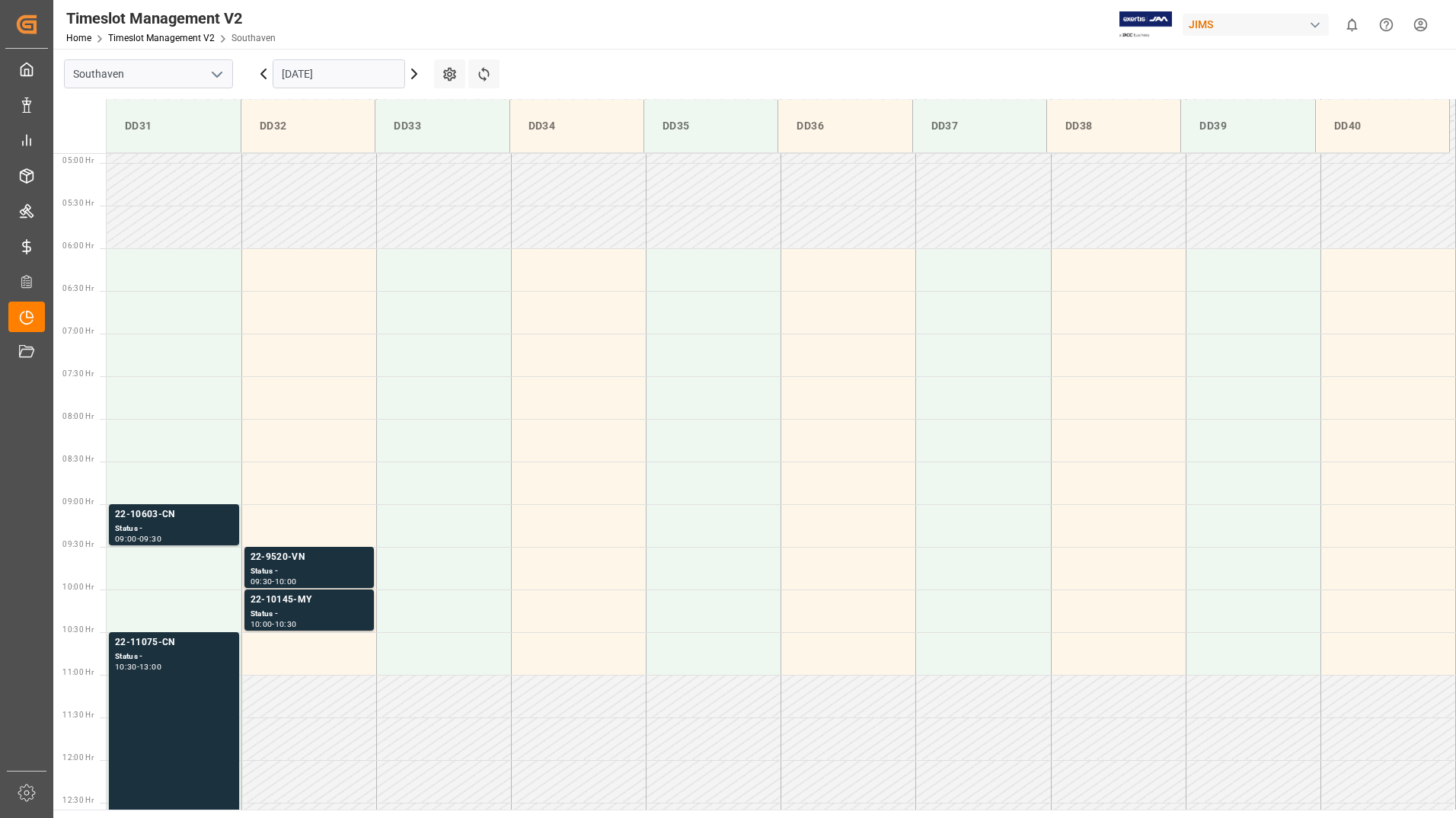
click at [266, 77] on icon at bounding box center [263, 73] width 19 height 19
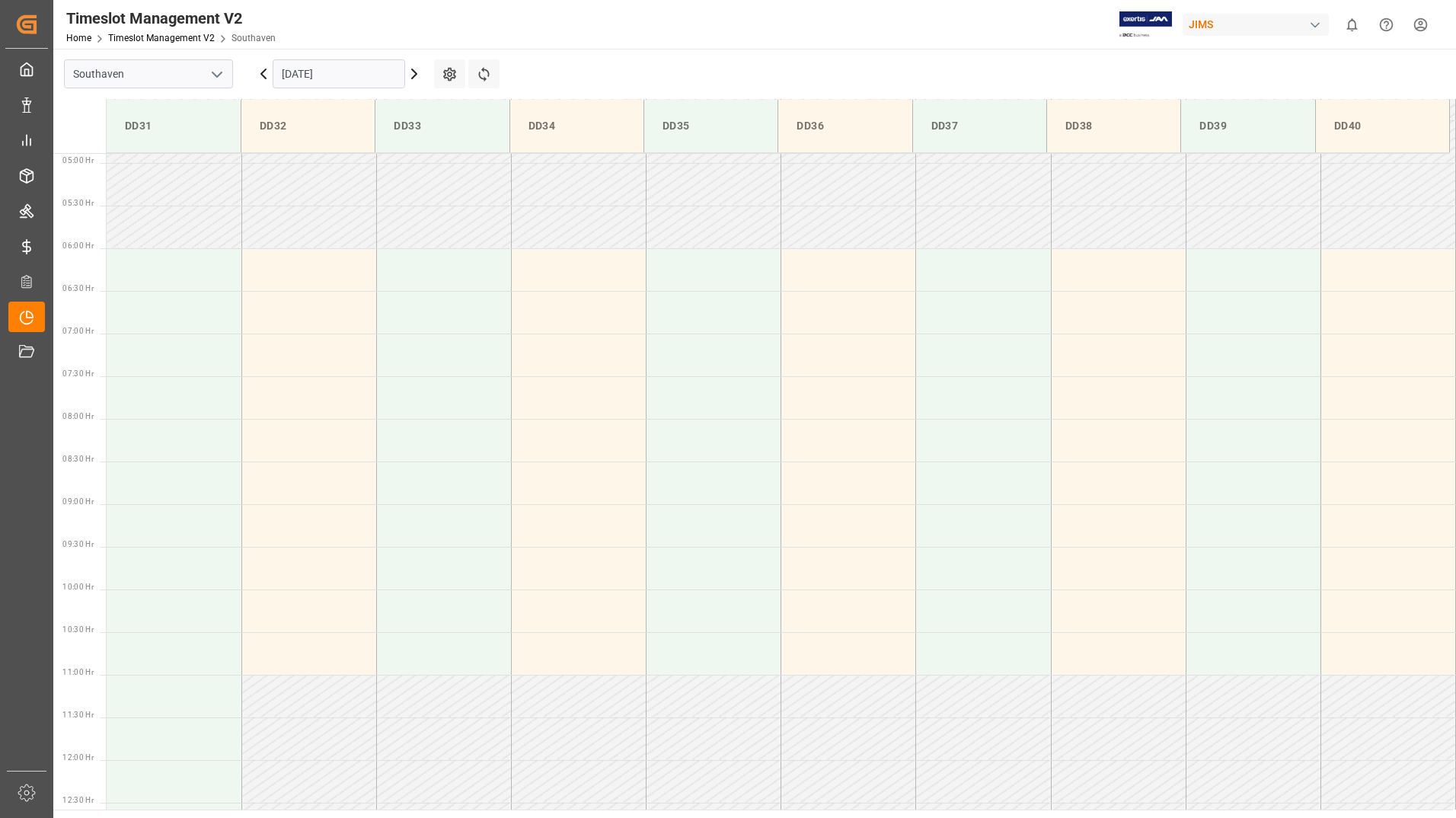
click at [415, 75] on icon at bounding box center [414, 73] width 5 height 9
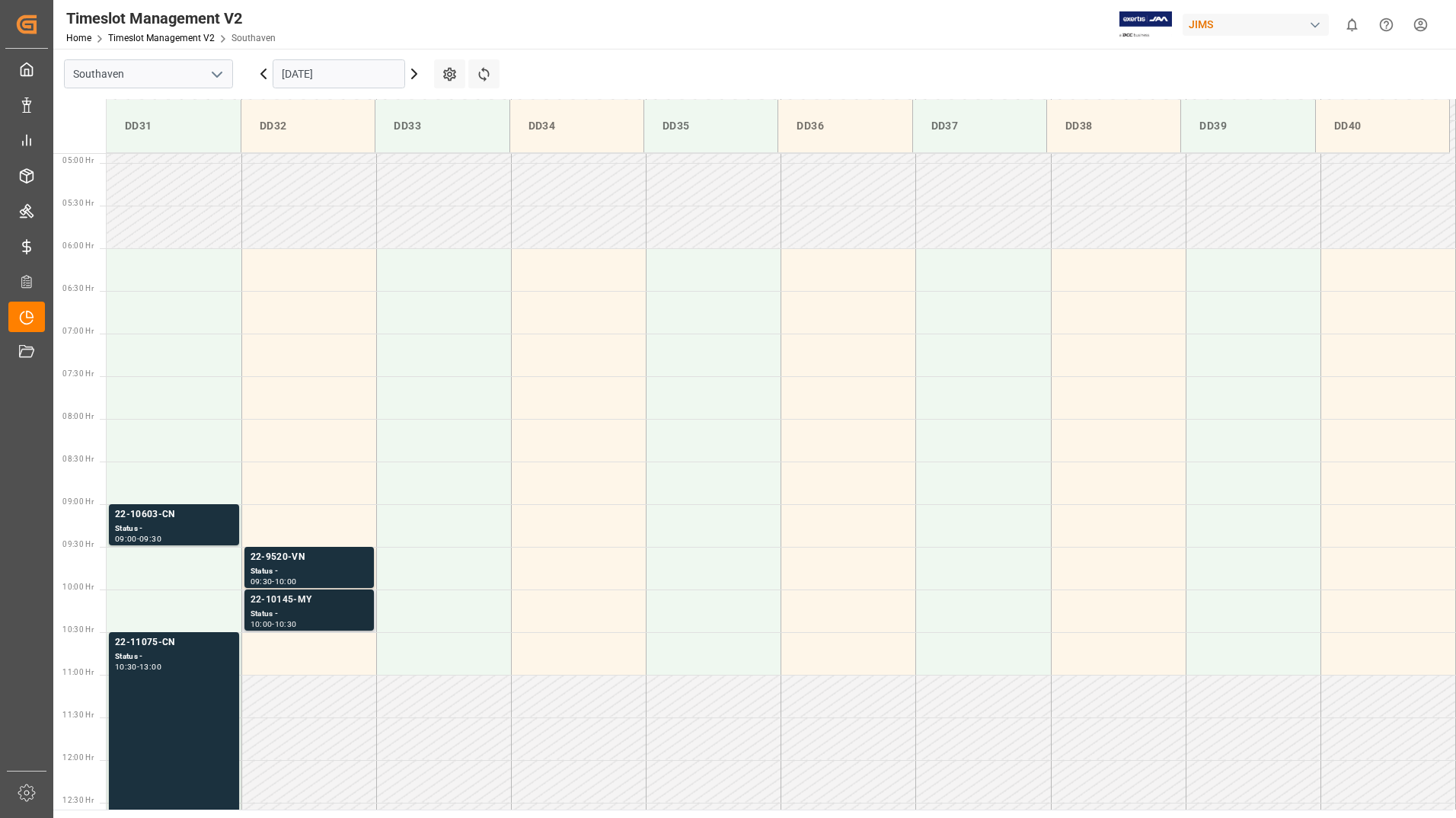
click at [327, 615] on div "Status -" at bounding box center [308, 615] width 117 height 13
click at [333, 563] on div "22-9520-VN" at bounding box center [308, 557] width 117 height 15
